Goal: Transaction & Acquisition: Purchase product/service

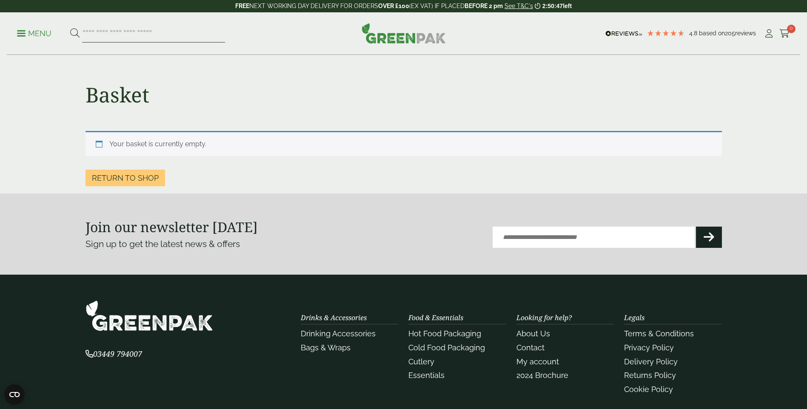
click at [137, 31] on input "search" at bounding box center [153, 34] width 143 height 18
type input "********"
click at [70, 28] on button at bounding box center [74, 33] width 9 height 11
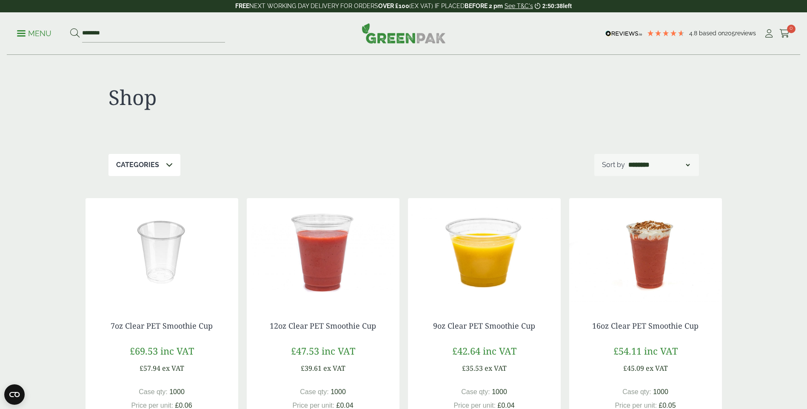
scroll to position [43, 0]
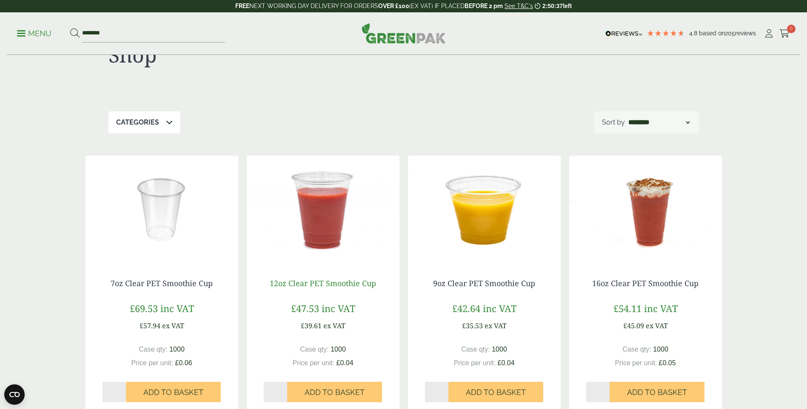
click at [340, 282] on link "12oz Clear PET Smoothie Cup" at bounding box center [323, 283] width 106 height 10
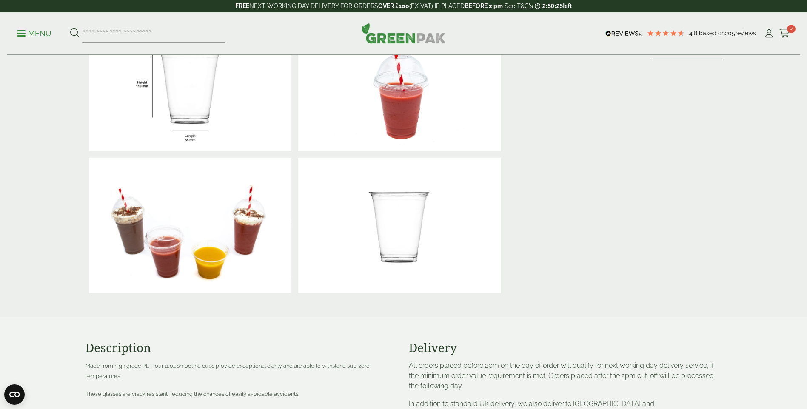
scroll to position [213, 0]
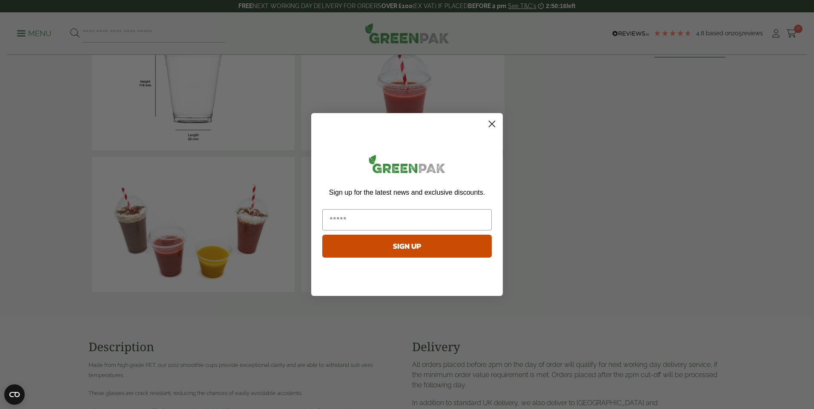
click at [494, 122] on icon "Close dialog" at bounding box center [492, 124] width 6 height 6
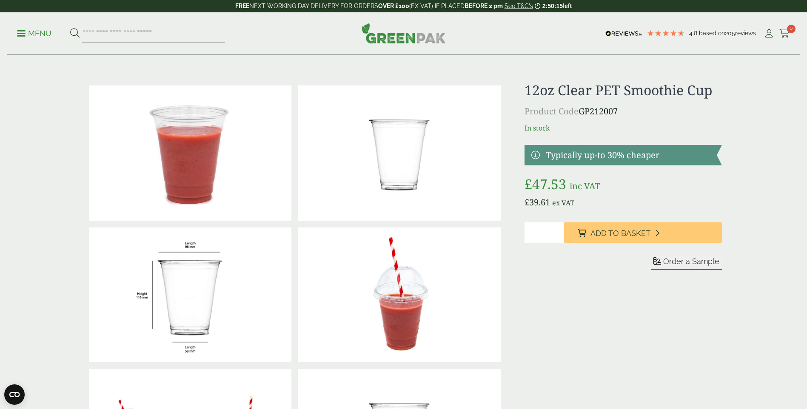
scroll to position [0, 0]
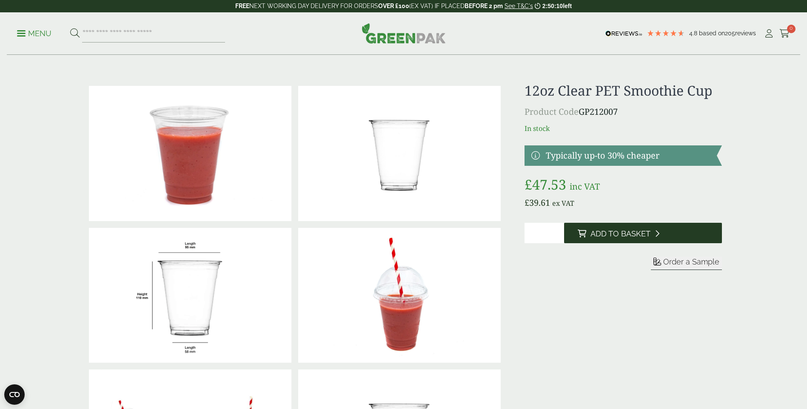
click at [609, 235] on span "Add to Basket" at bounding box center [621, 233] width 60 height 9
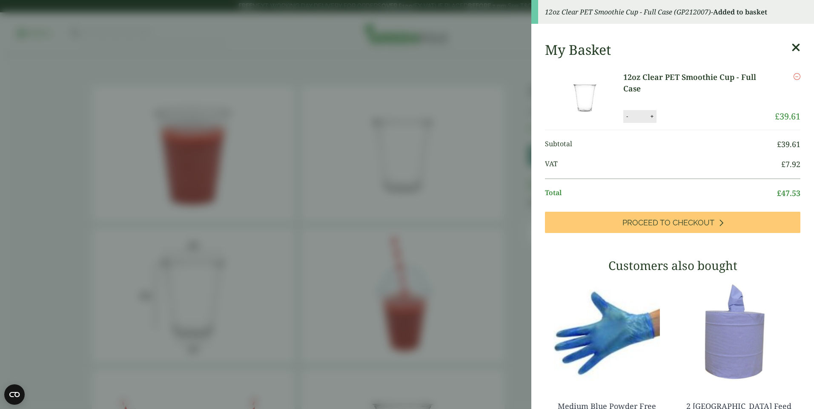
click at [791, 47] on icon at bounding box center [795, 48] width 9 height 12
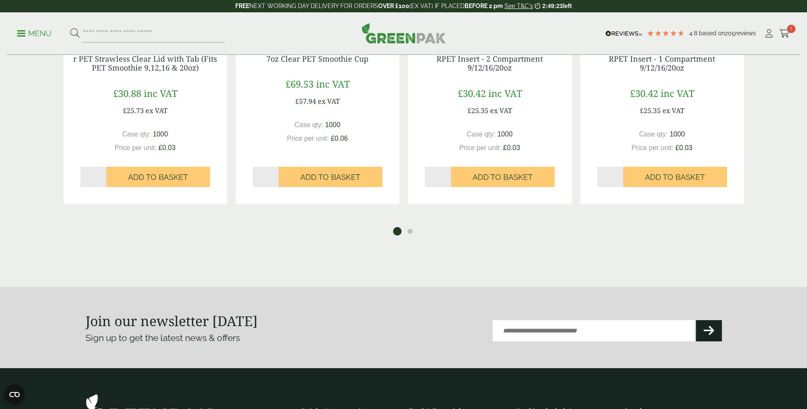
scroll to position [1319, 0]
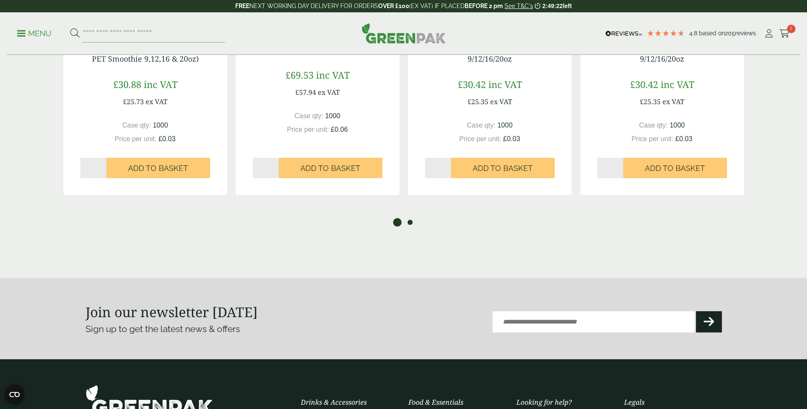
click at [413, 221] on button "2" at bounding box center [410, 222] width 9 height 9
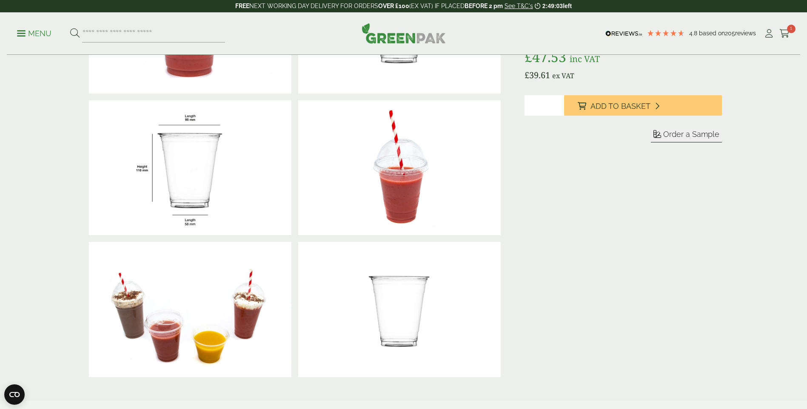
scroll to position [0, 0]
